Goal: Task Accomplishment & Management: Use online tool/utility

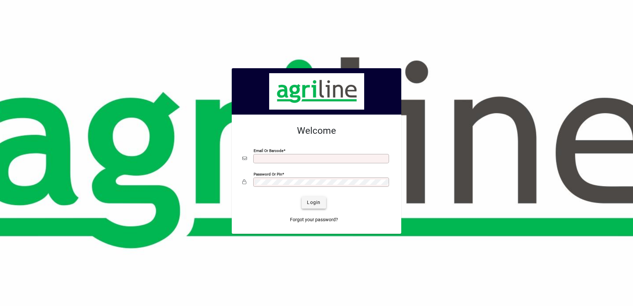
type input "**********"
click at [318, 203] on span "Login" at bounding box center [314, 202] width 14 height 7
